Goal: Task Accomplishment & Management: Manage account settings

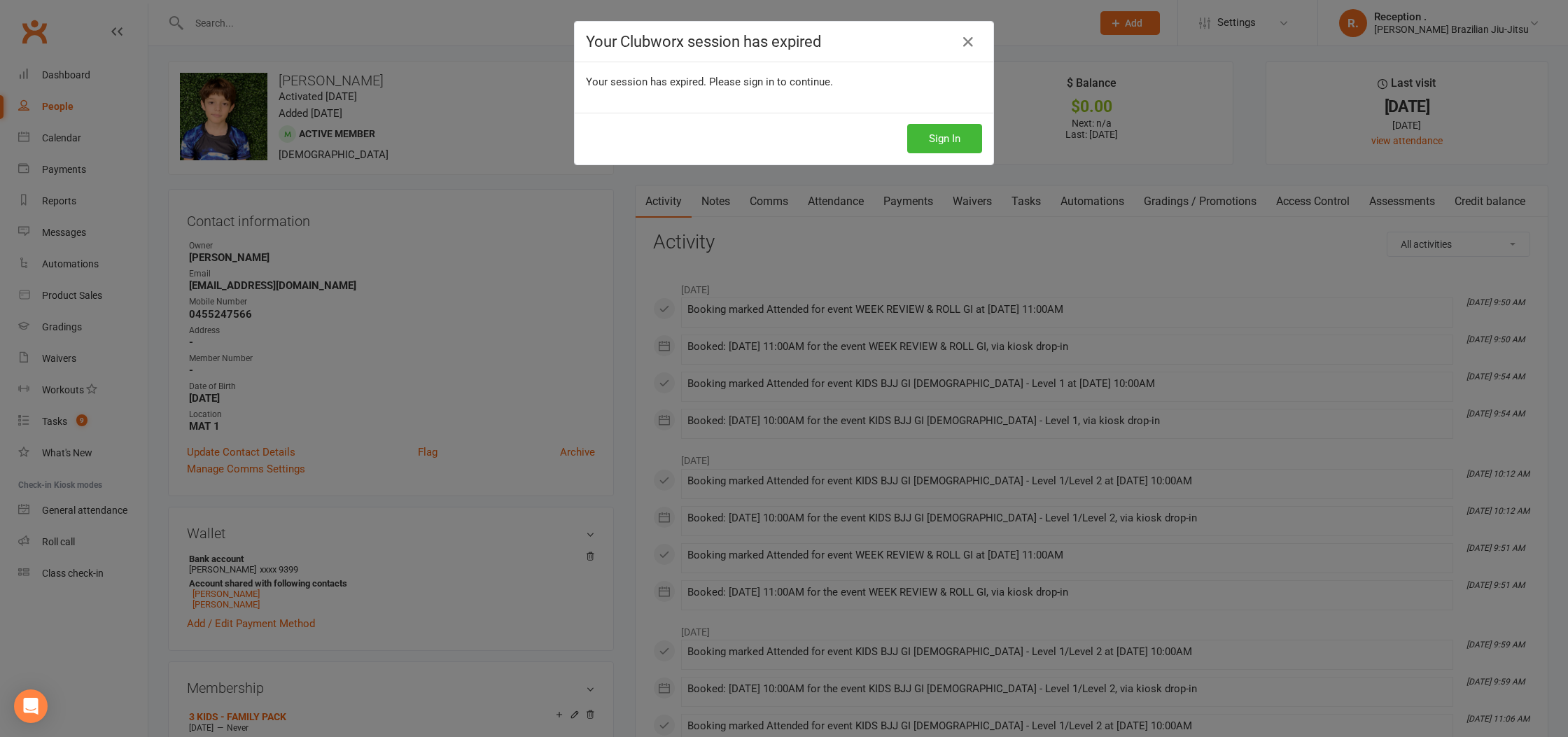
scroll to position [5, 0]
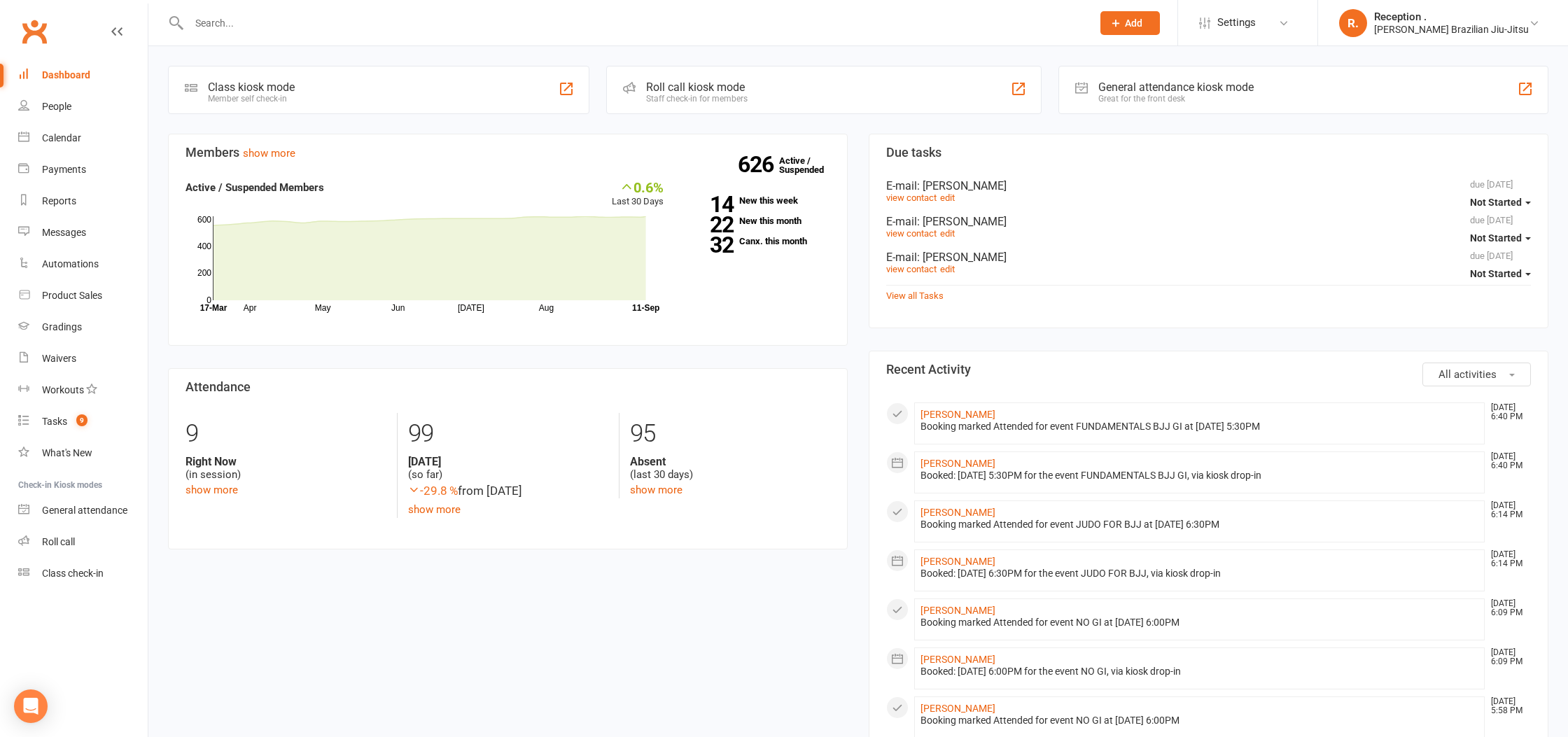
click at [323, 22] on input "text" at bounding box center [633, 23] width 898 height 20
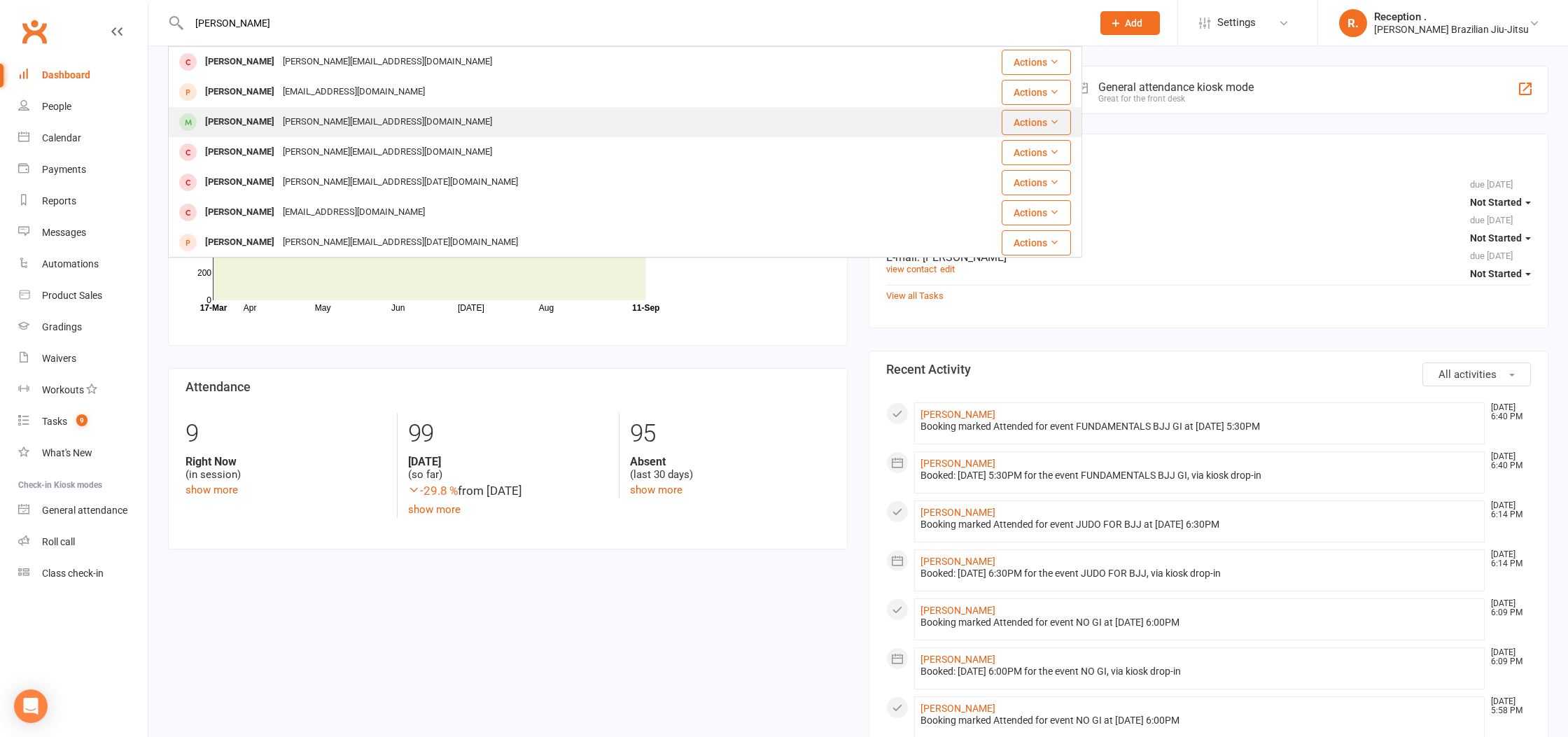
type input "[PERSON_NAME]"
click at [411, 112] on div "[PERSON_NAME] Alves [EMAIL_ADDRESS][DOMAIN_NAME]" at bounding box center [549, 122] width 759 height 28
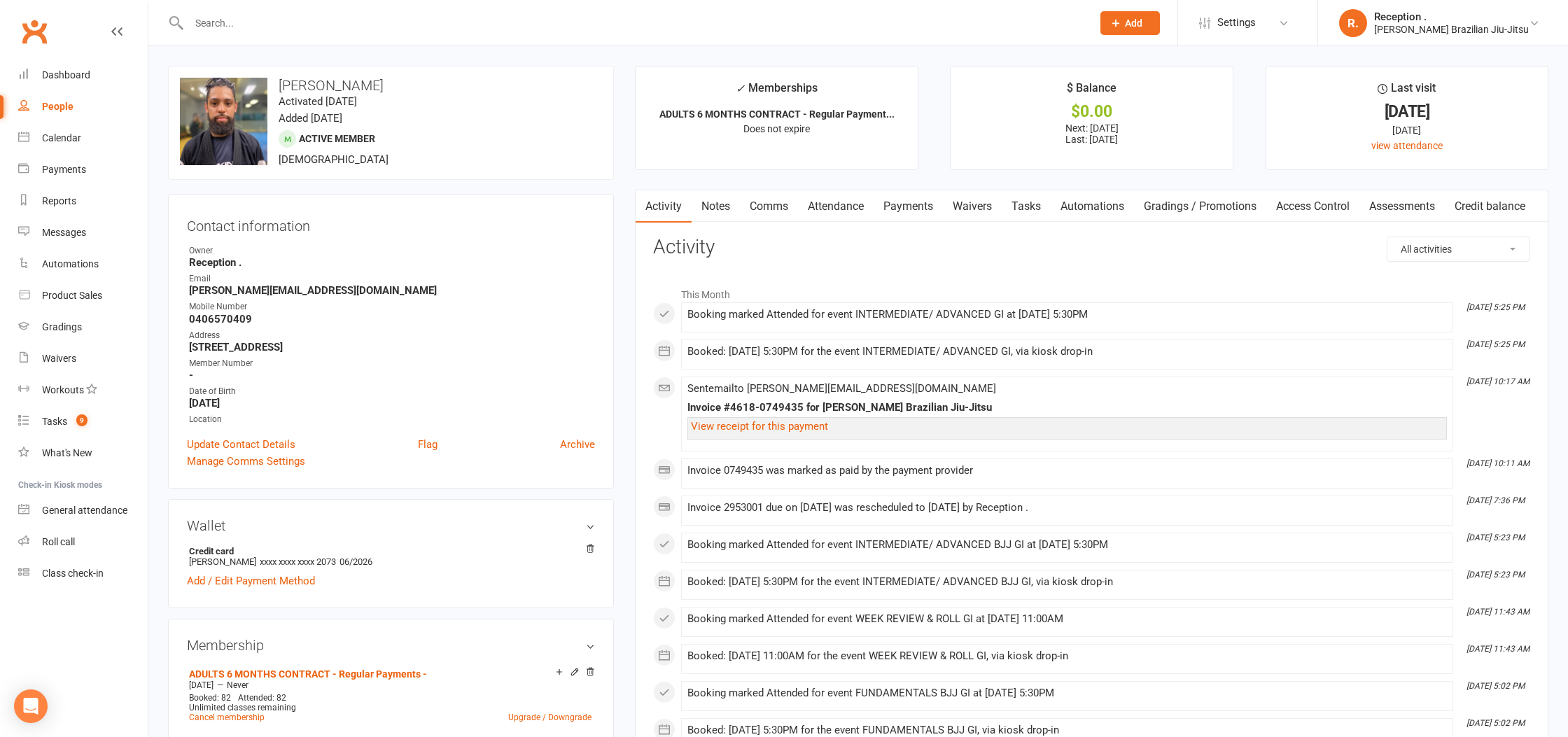
click at [927, 214] on link "Payments" at bounding box center [908, 206] width 70 height 32
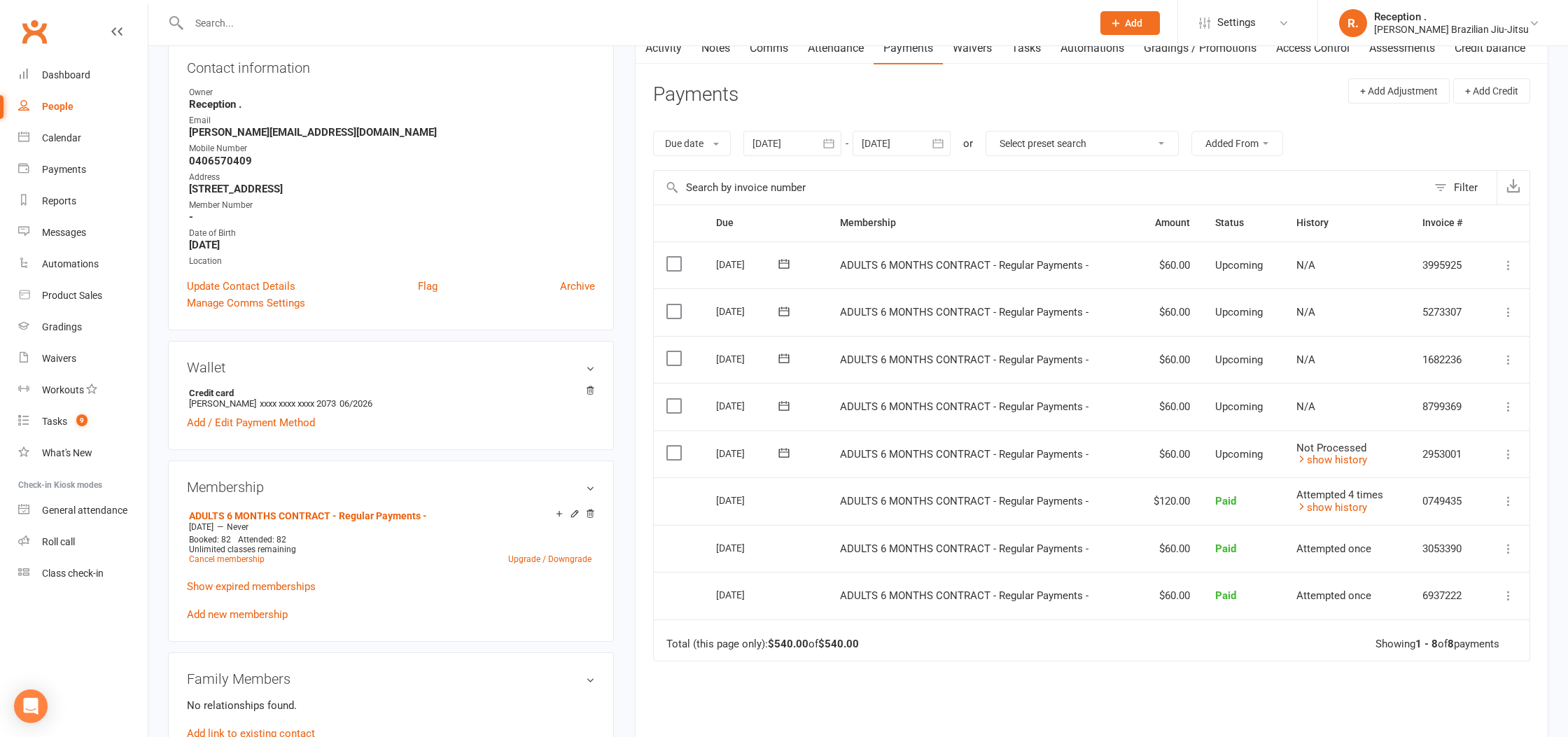
scroll to position [164, 0]
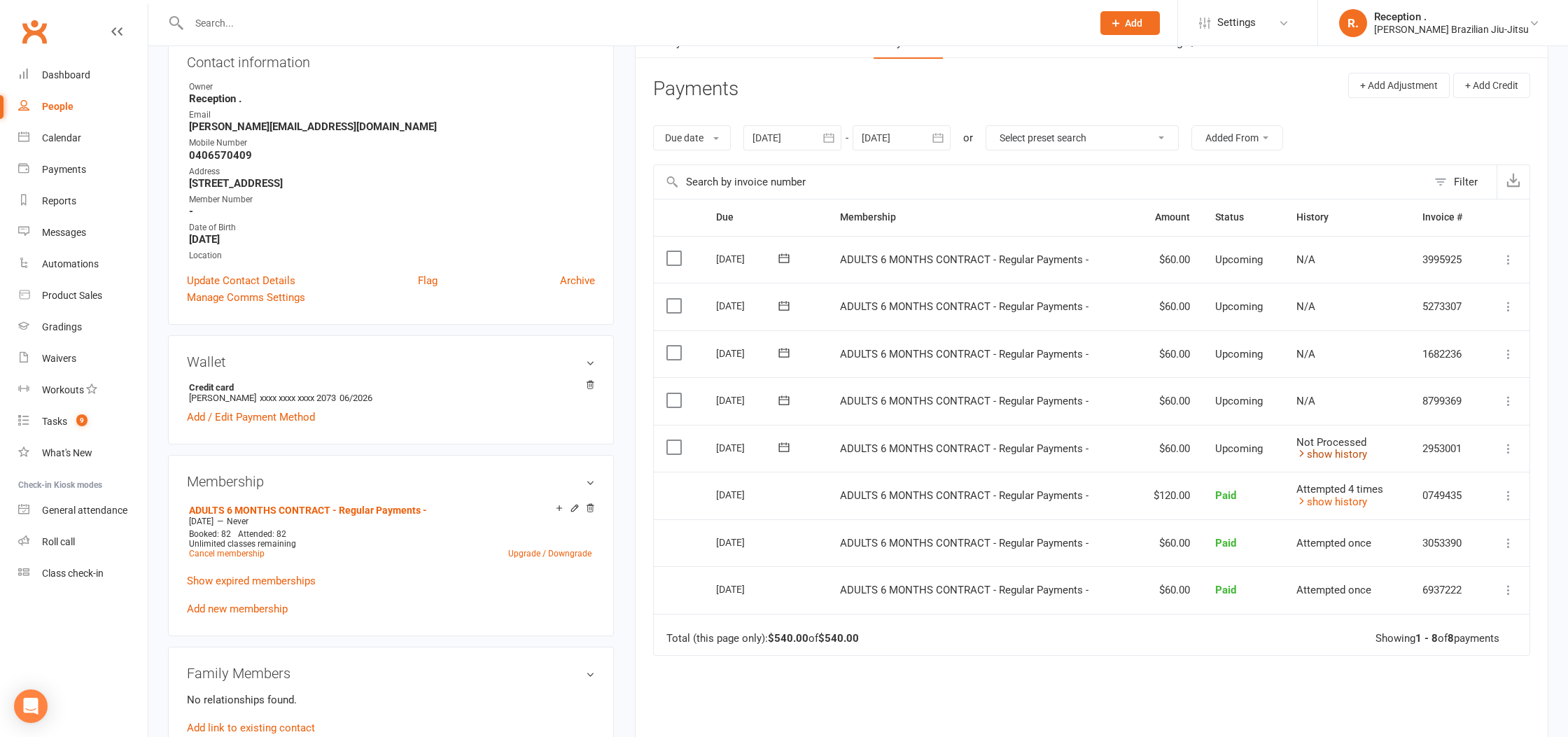
click at [1357, 453] on link "show history" at bounding box center [1332, 454] width 71 height 12
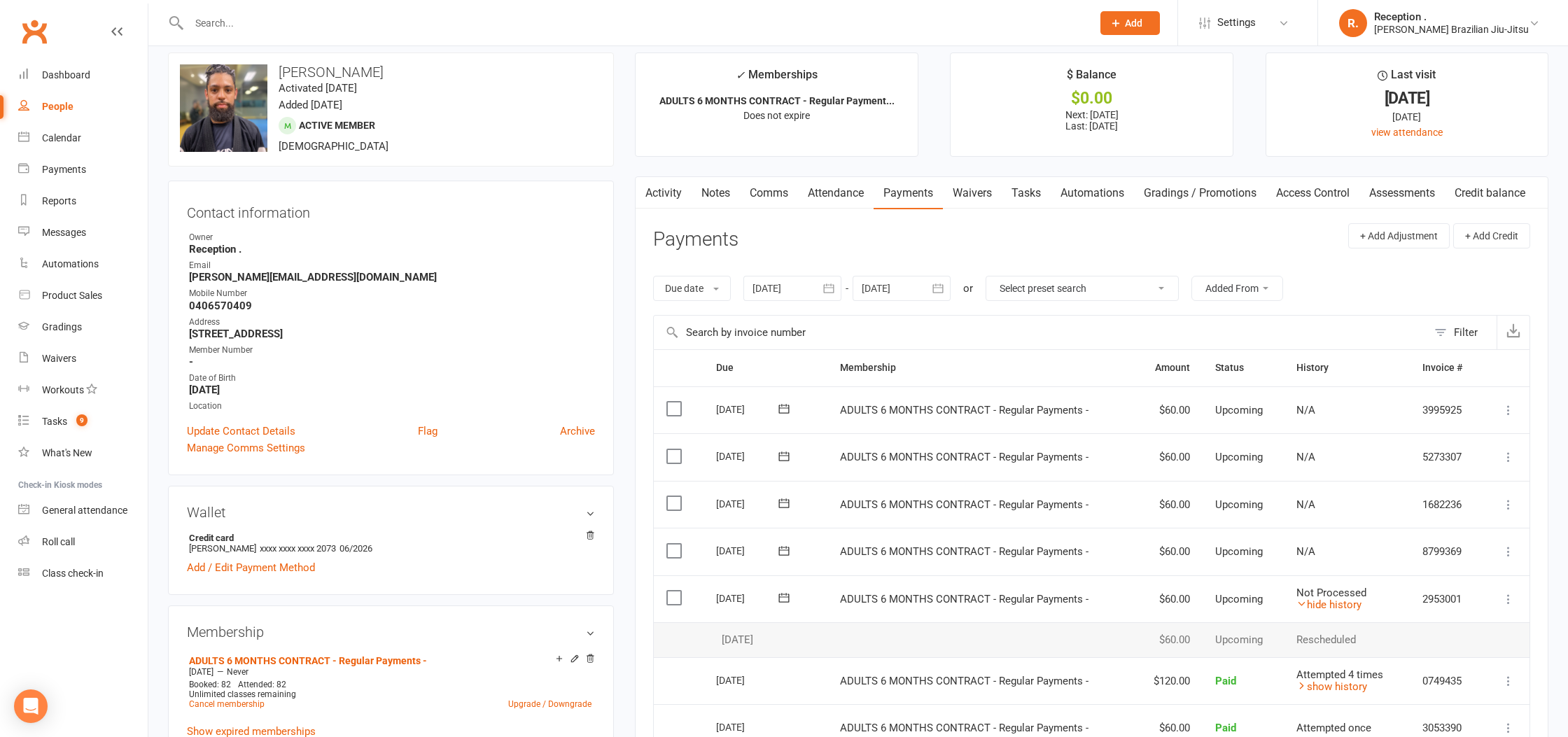
scroll to position [0, 0]
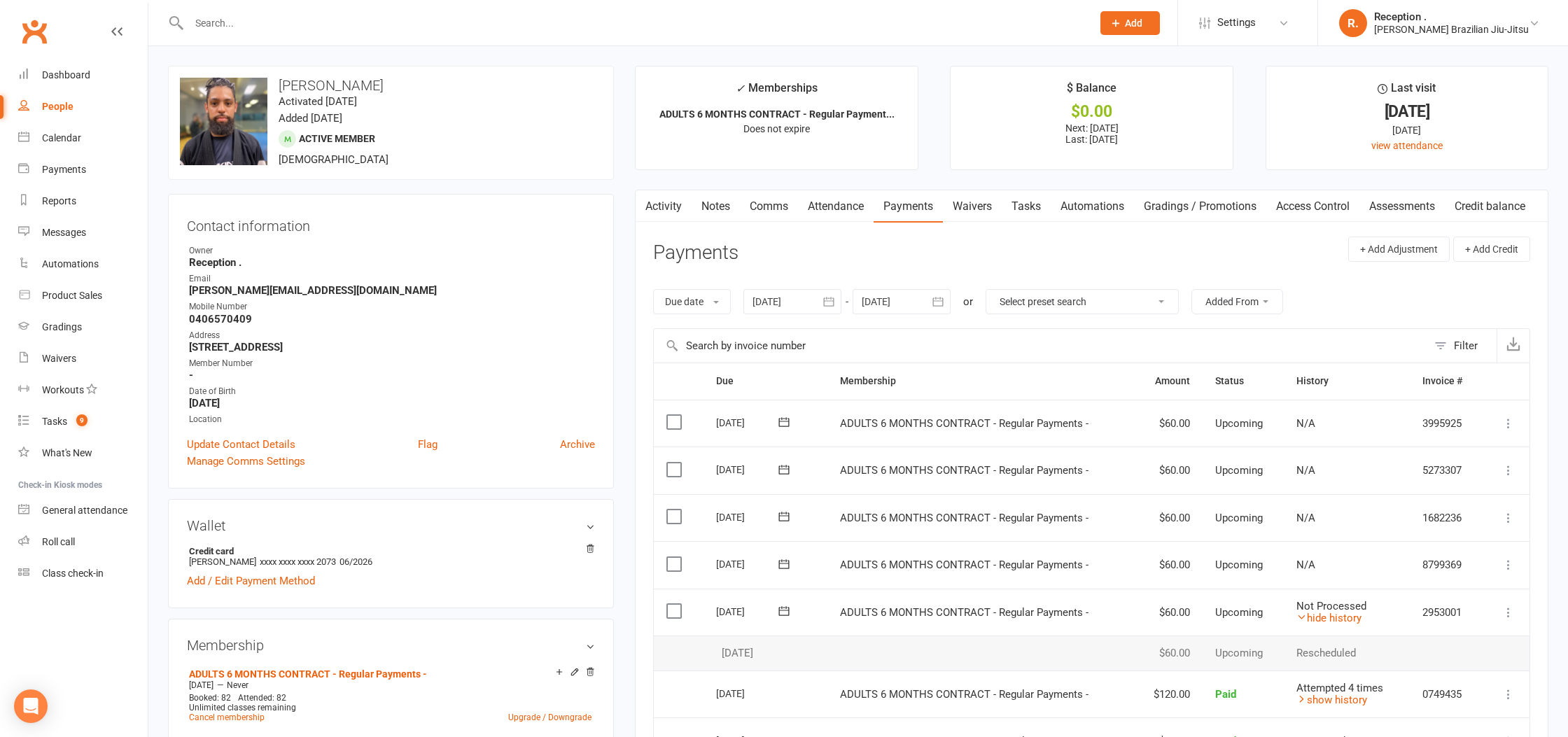
click at [230, 291] on strong "denis-hunter@live.com" at bounding box center [392, 290] width 406 height 12
copy render-form-field "denis-hunter@live.com"
click at [789, 605] on icon at bounding box center [784, 611] width 14 height 14
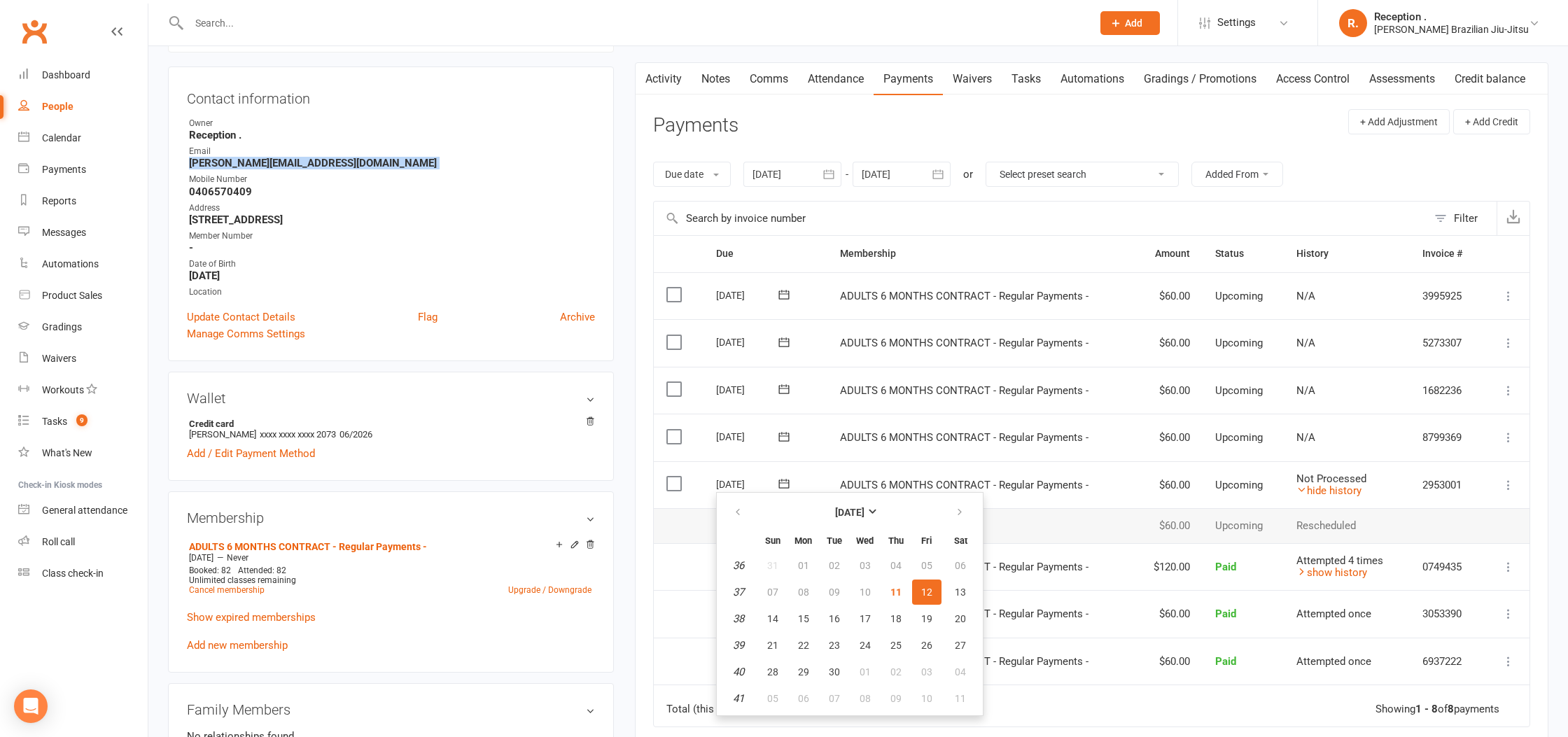
scroll to position [130, 0]
click at [838, 616] on span "16" at bounding box center [835, 617] width 11 height 11
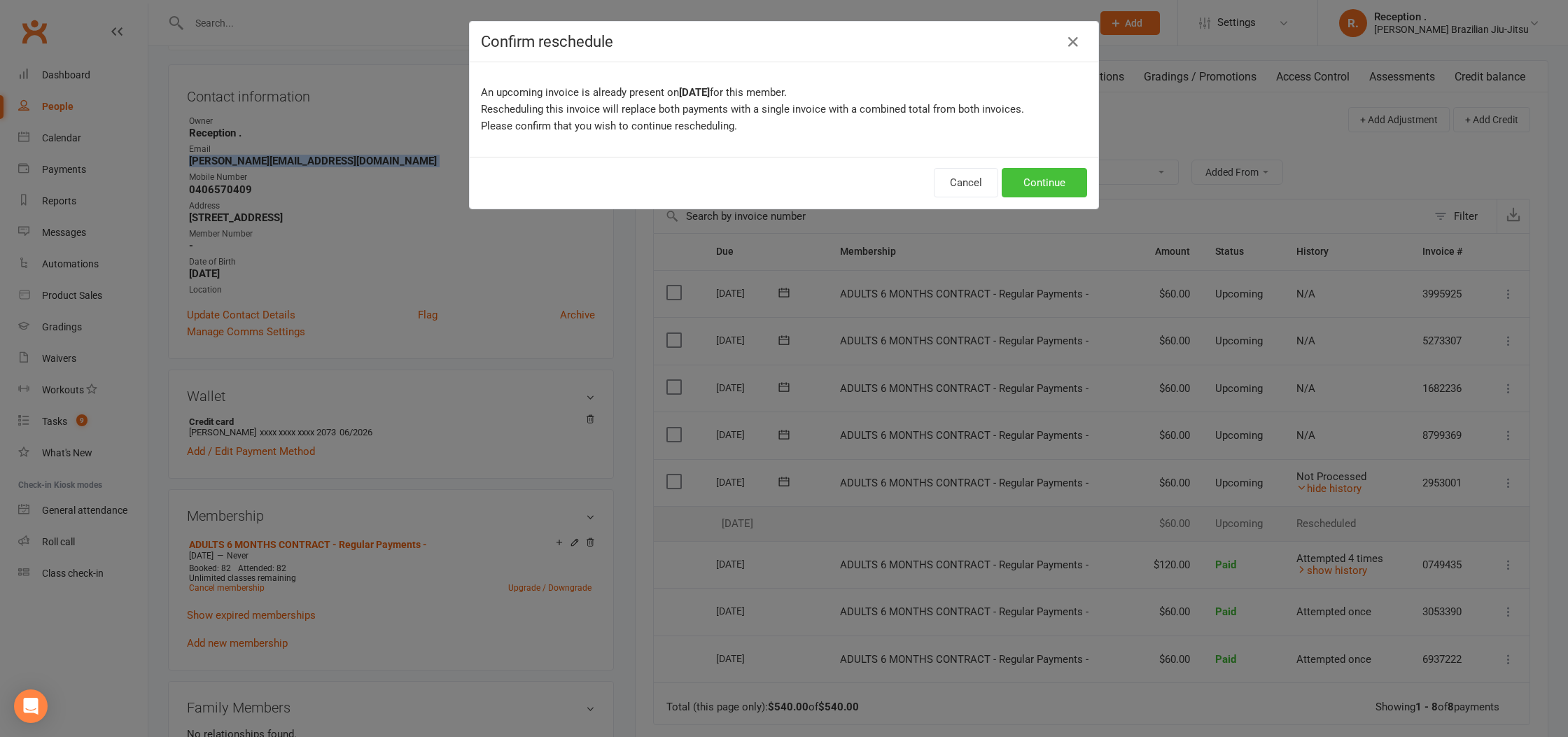
drag, startPoint x: 1037, startPoint y: 184, endPoint x: 1028, endPoint y: 184, distance: 9.0
click at [1037, 184] on button "Continue" at bounding box center [1044, 183] width 86 height 29
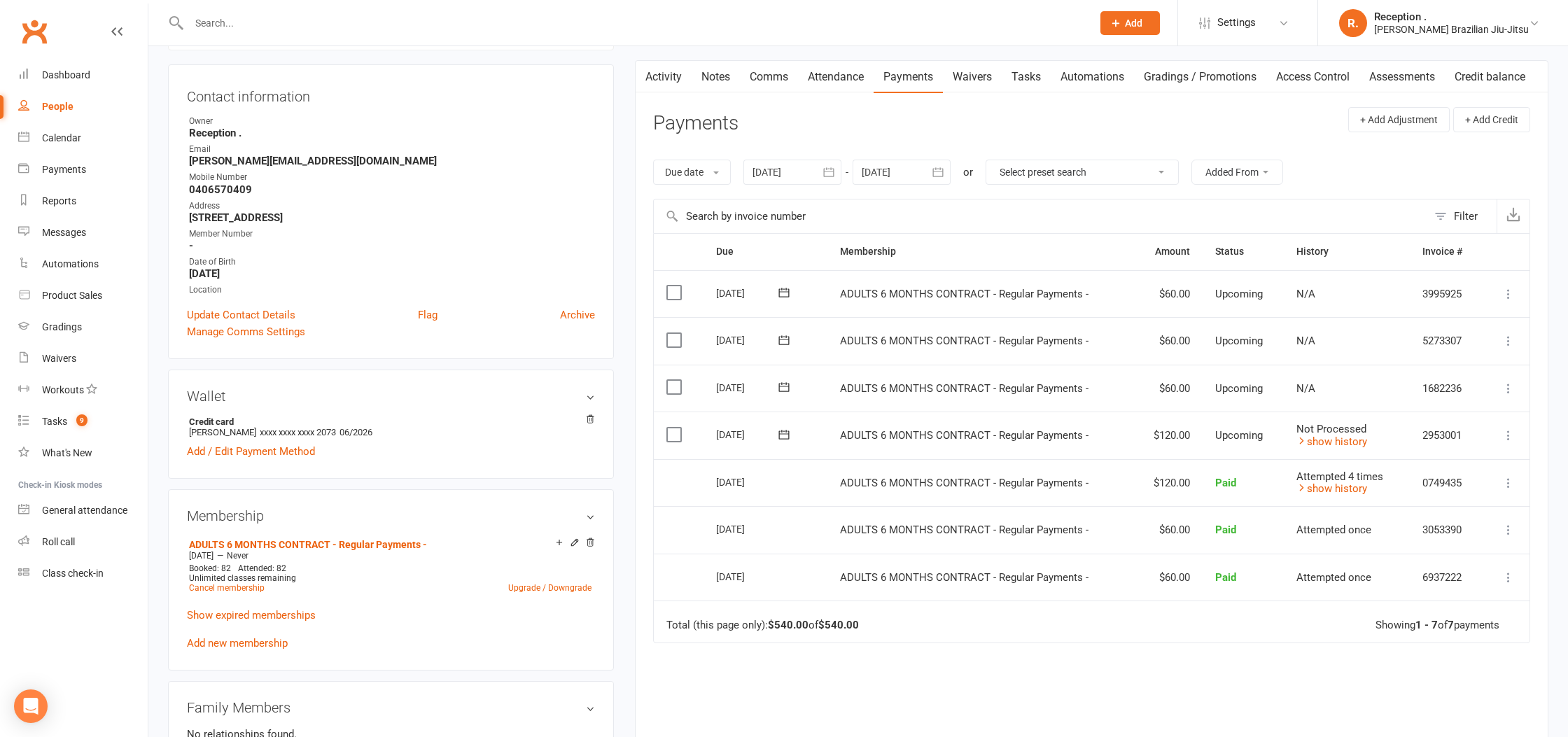
click at [285, 22] on input "text" at bounding box center [633, 23] width 898 height 20
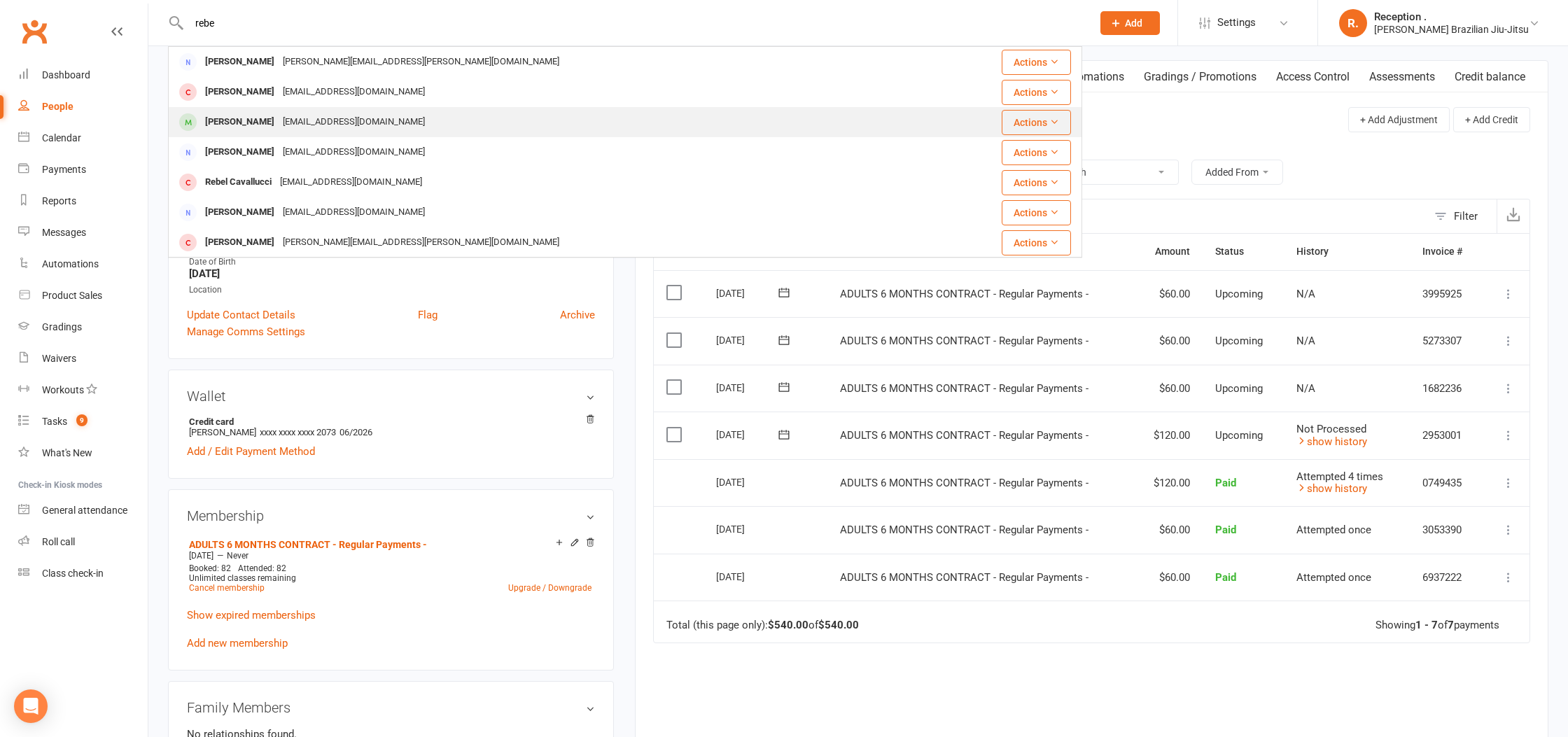
type input "rebe"
click at [301, 133] on div "Rebecca Wen ybeca0214@gmail.com" at bounding box center [549, 122] width 759 height 28
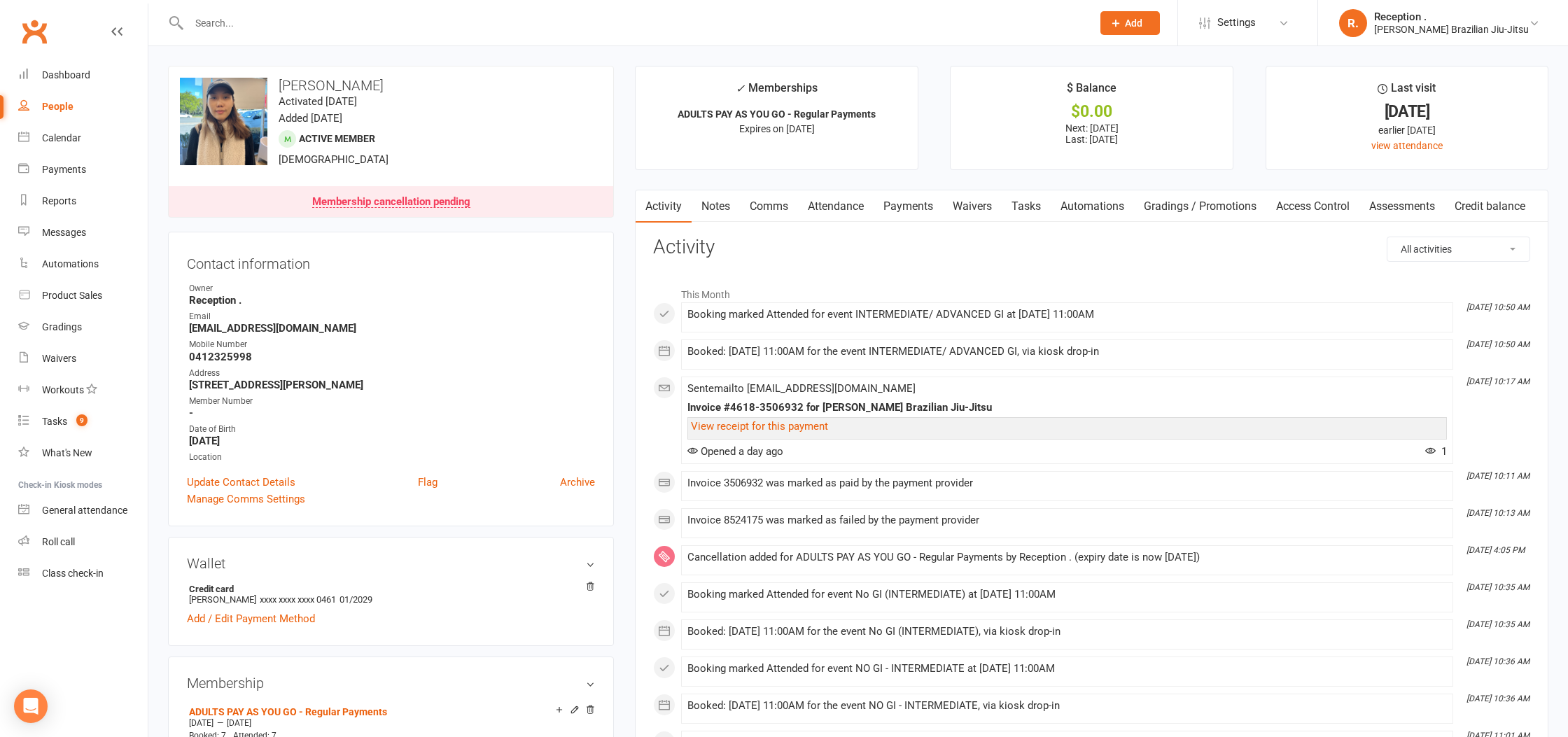
click at [904, 215] on link "Payments" at bounding box center [908, 206] width 70 height 32
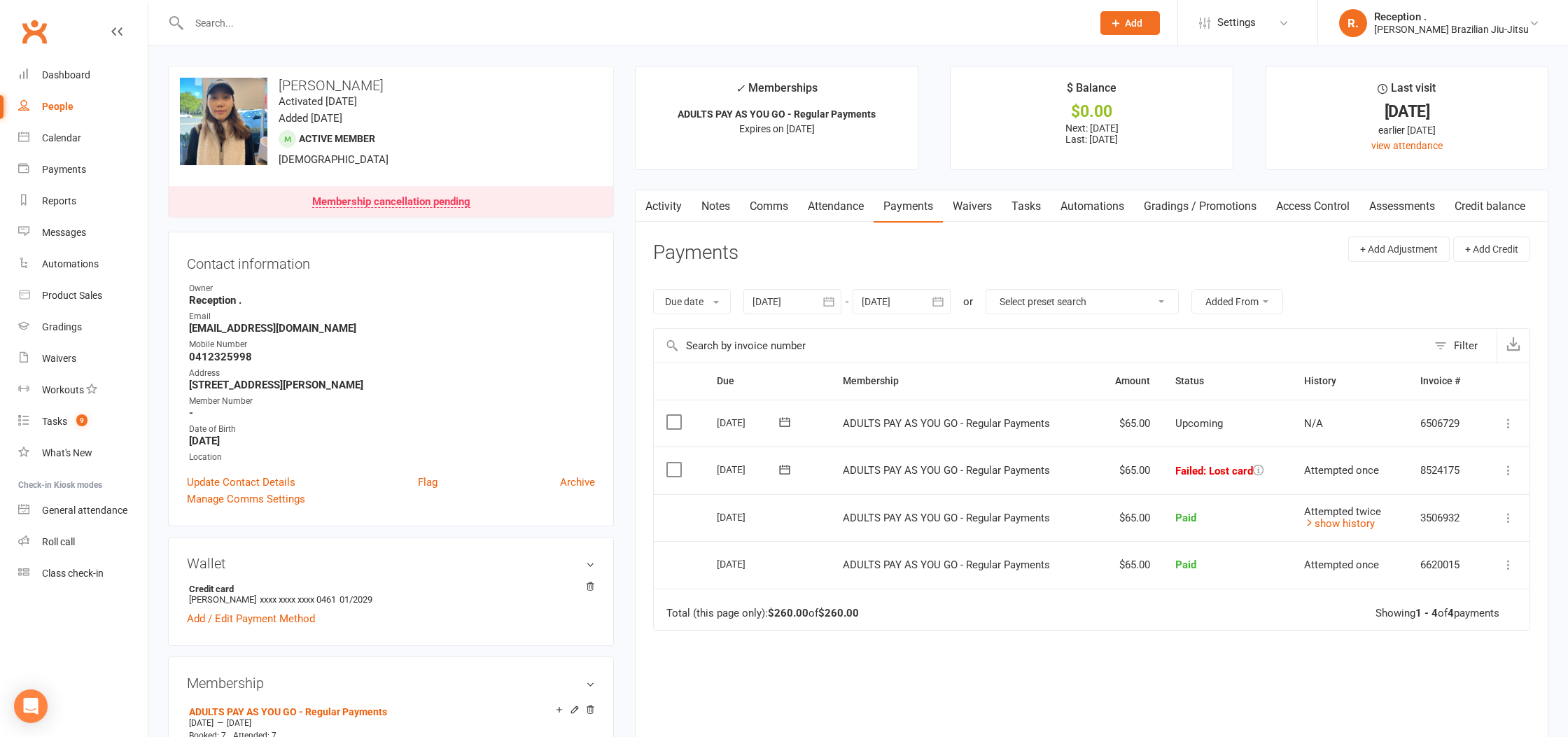
click at [1261, 467] on icon at bounding box center [1258, 470] width 10 height 10
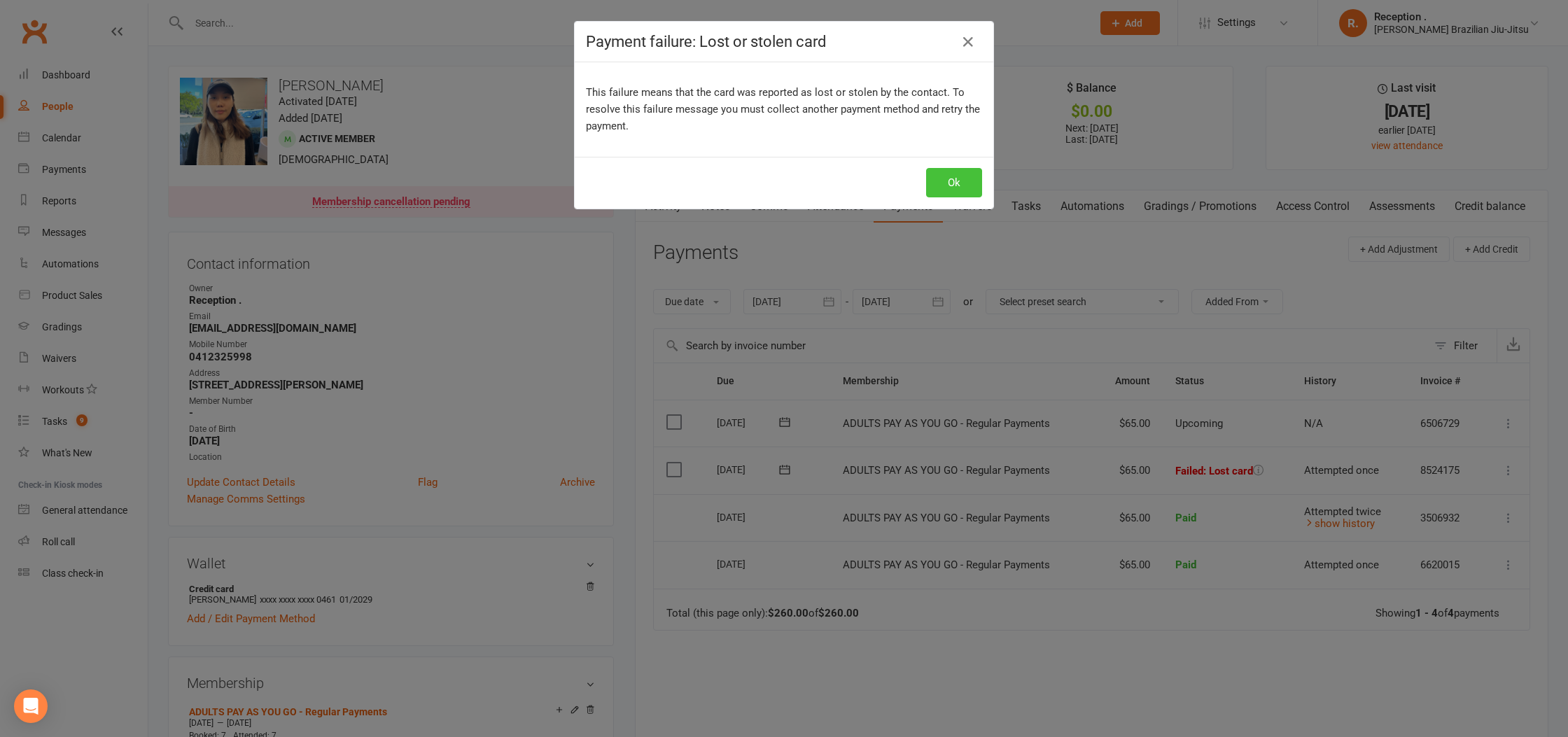
click at [946, 191] on button "Ok" at bounding box center [954, 183] width 56 height 29
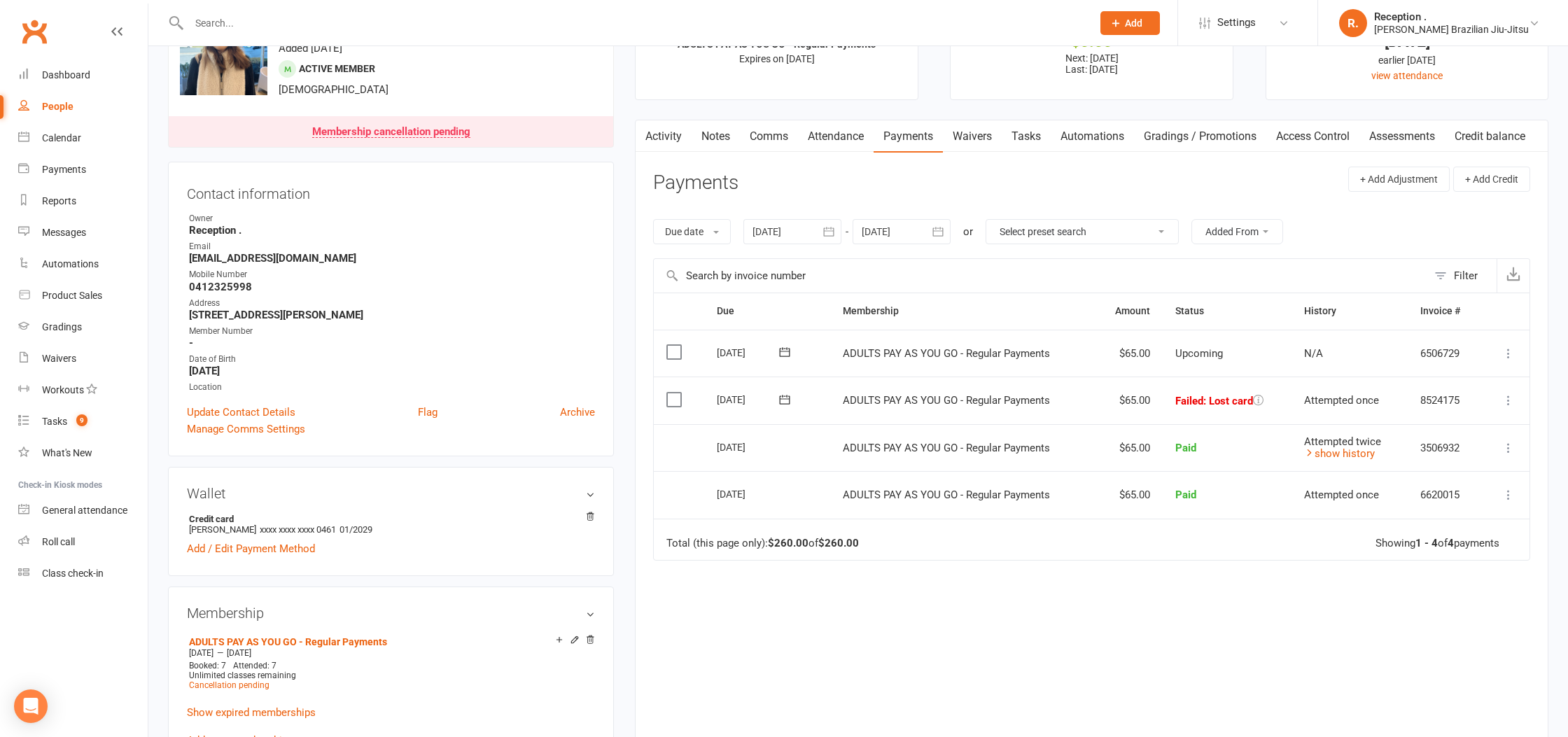
scroll to position [84, 0]
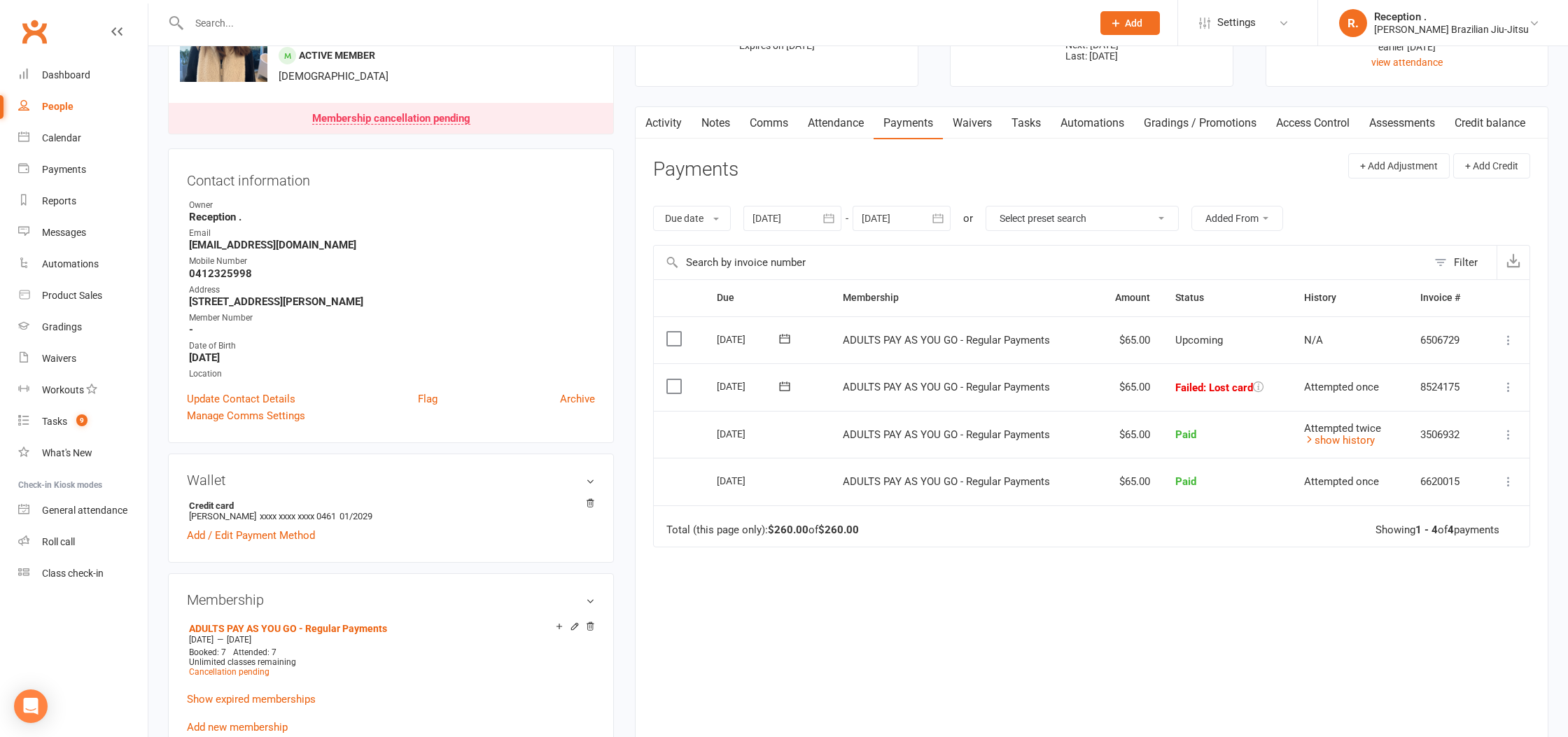
click at [777, 388] on icon at bounding box center [784, 386] width 14 height 14
click at [967, 499] on button "13" at bounding box center [962, 495] width 36 height 25
click at [786, 385] on icon at bounding box center [787, 386] width 10 height 9
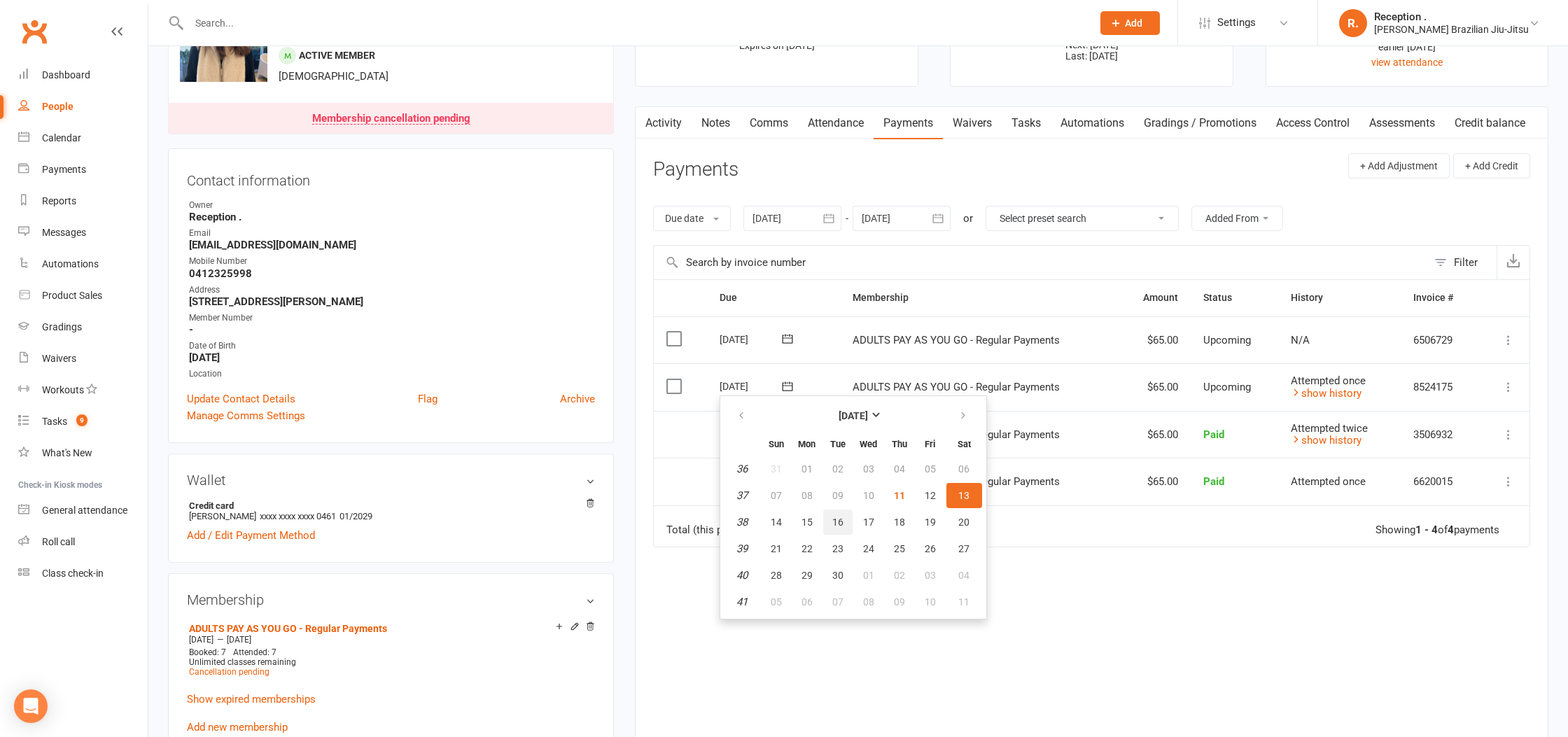
click at [840, 518] on span "16" at bounding box center [838, 522] width 11 height 11
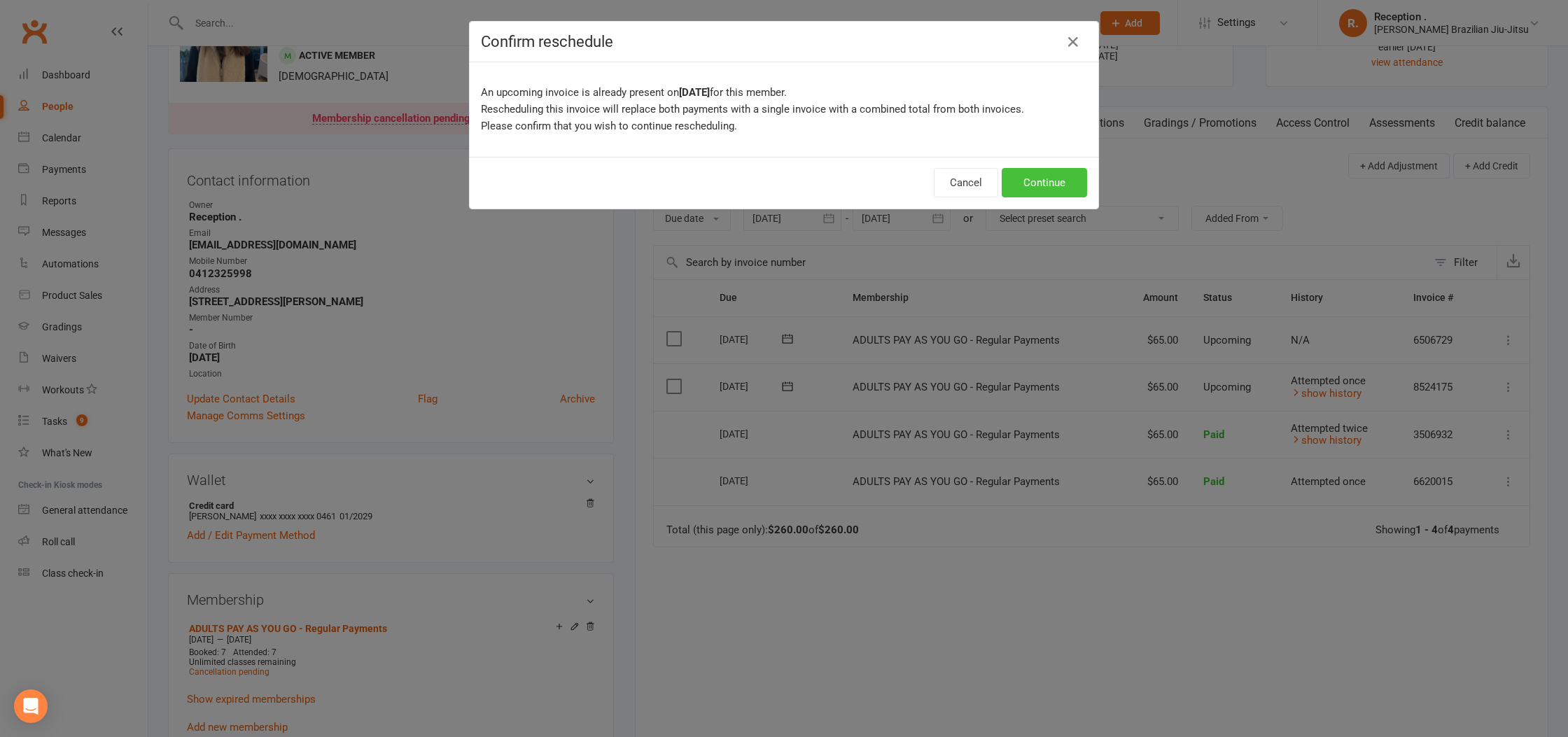
click at [1037, 181] on button "Continue" at bounding box center [1044, 183] width 86 height 29
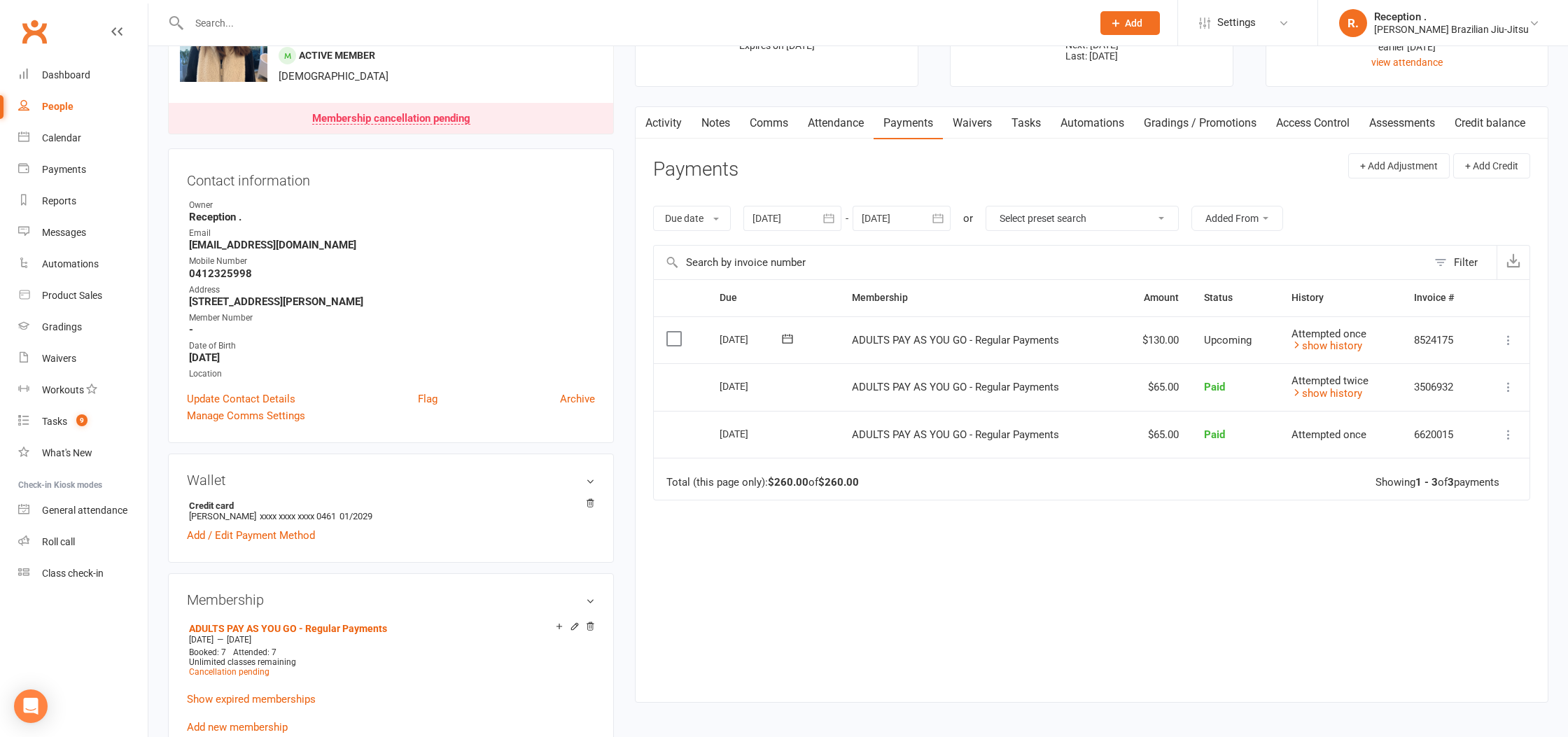
scroll to position [0, 0]
